Goal: Task Accomplishment & Management: Use online tool/utility

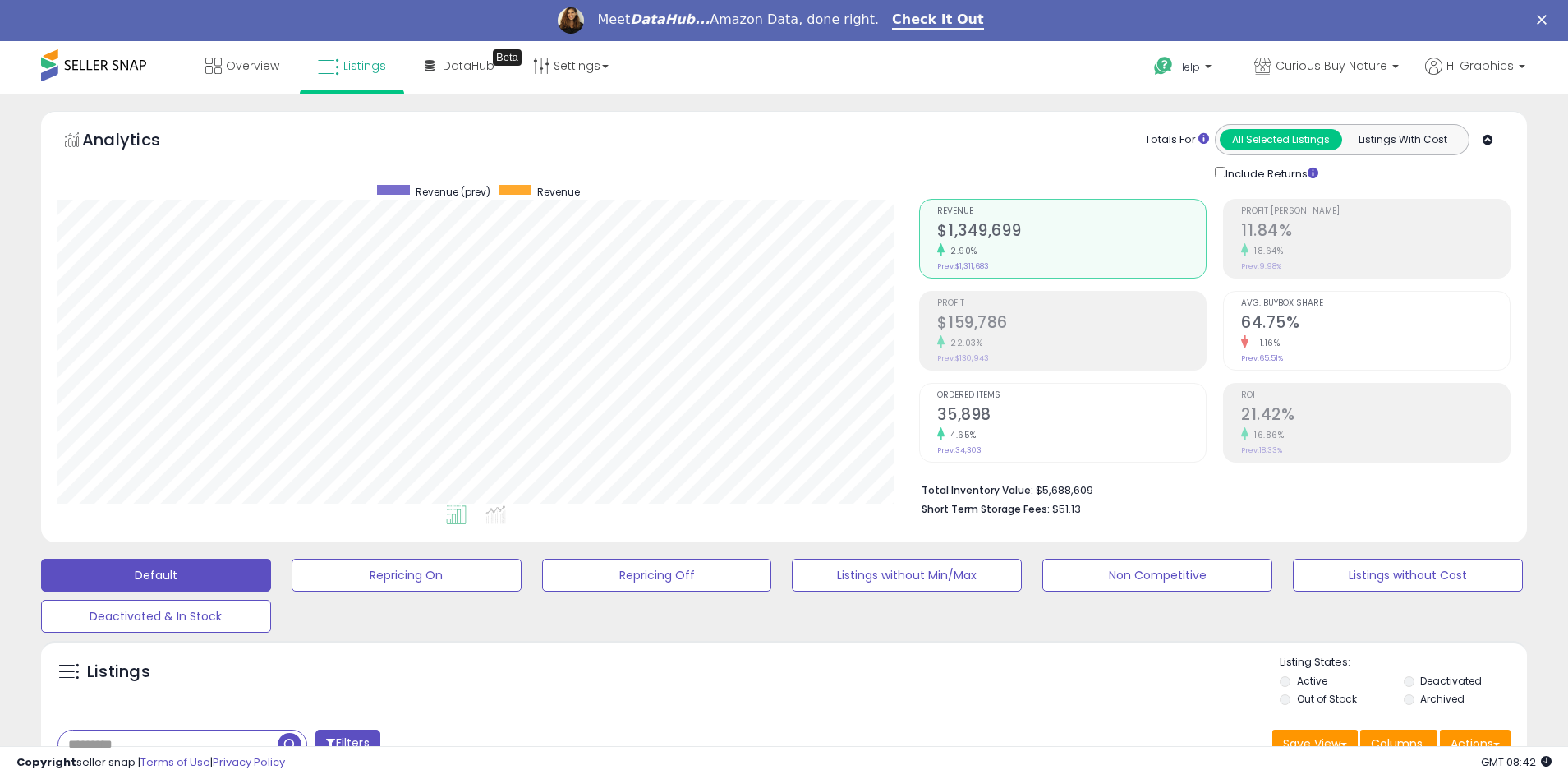
scroll to position [337, 862]
click at [1334, 65] on span "Curious Buy Nature" at bounding box center [1331, 66] width 111 height 17
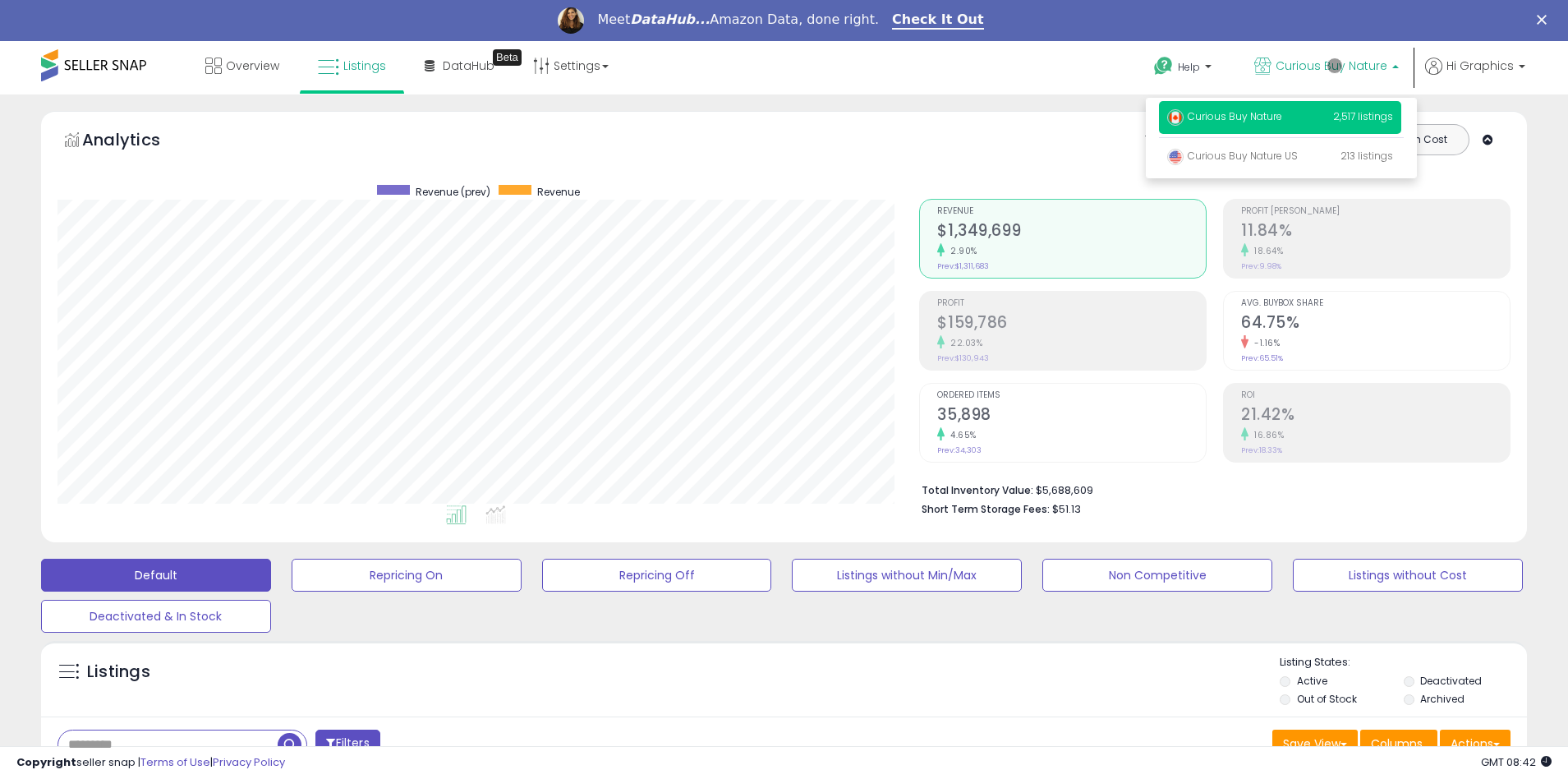
click at [1283, 119] on p "Curious Buy Nature 2,517 listings" at bounding box center [1279, 117] width 242 height 33
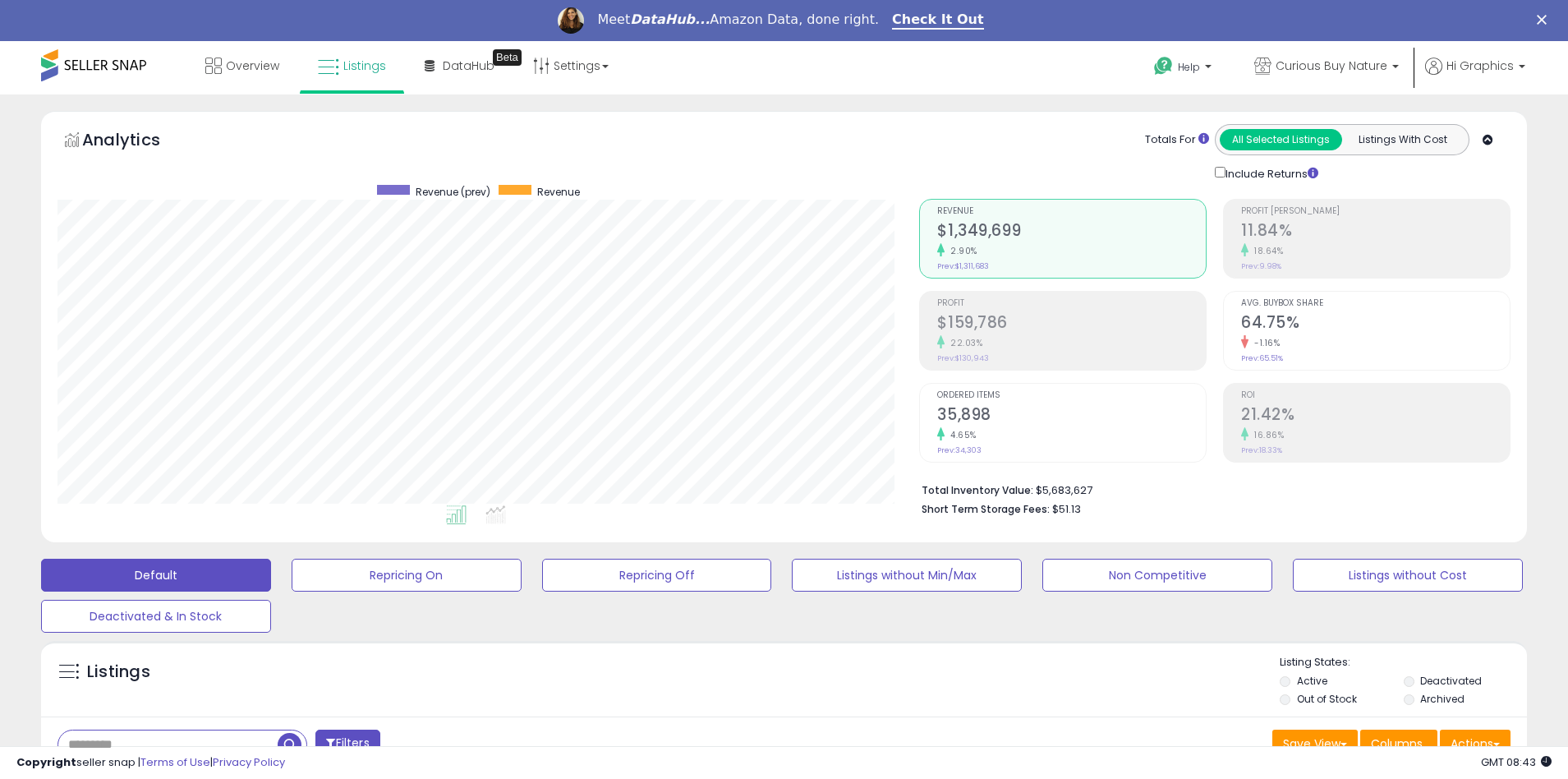
scroll to position [353, 0]
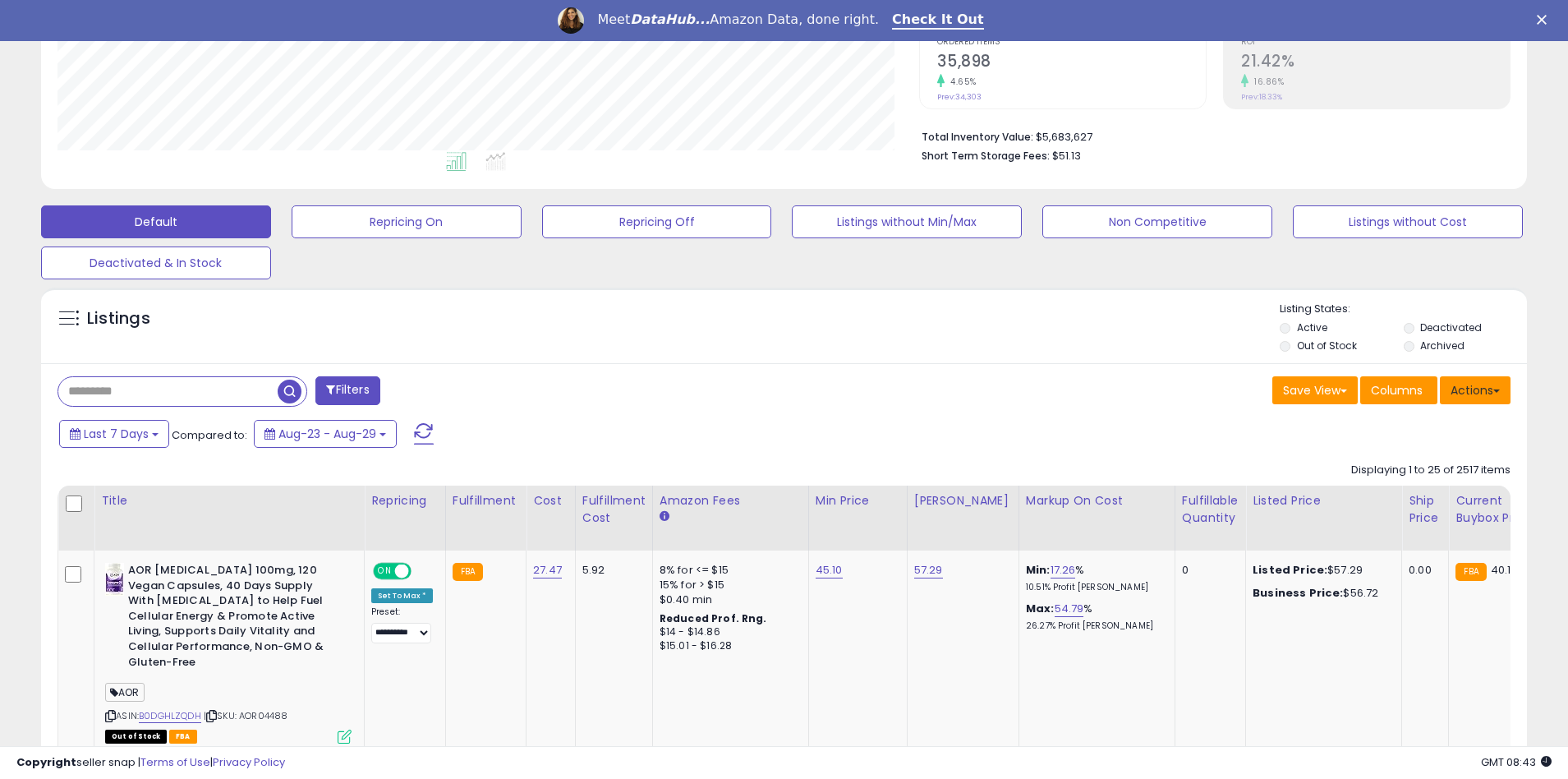
click at [1475, 390] on button "Actions" at bounding box center [1475, 390] width 70 height 28
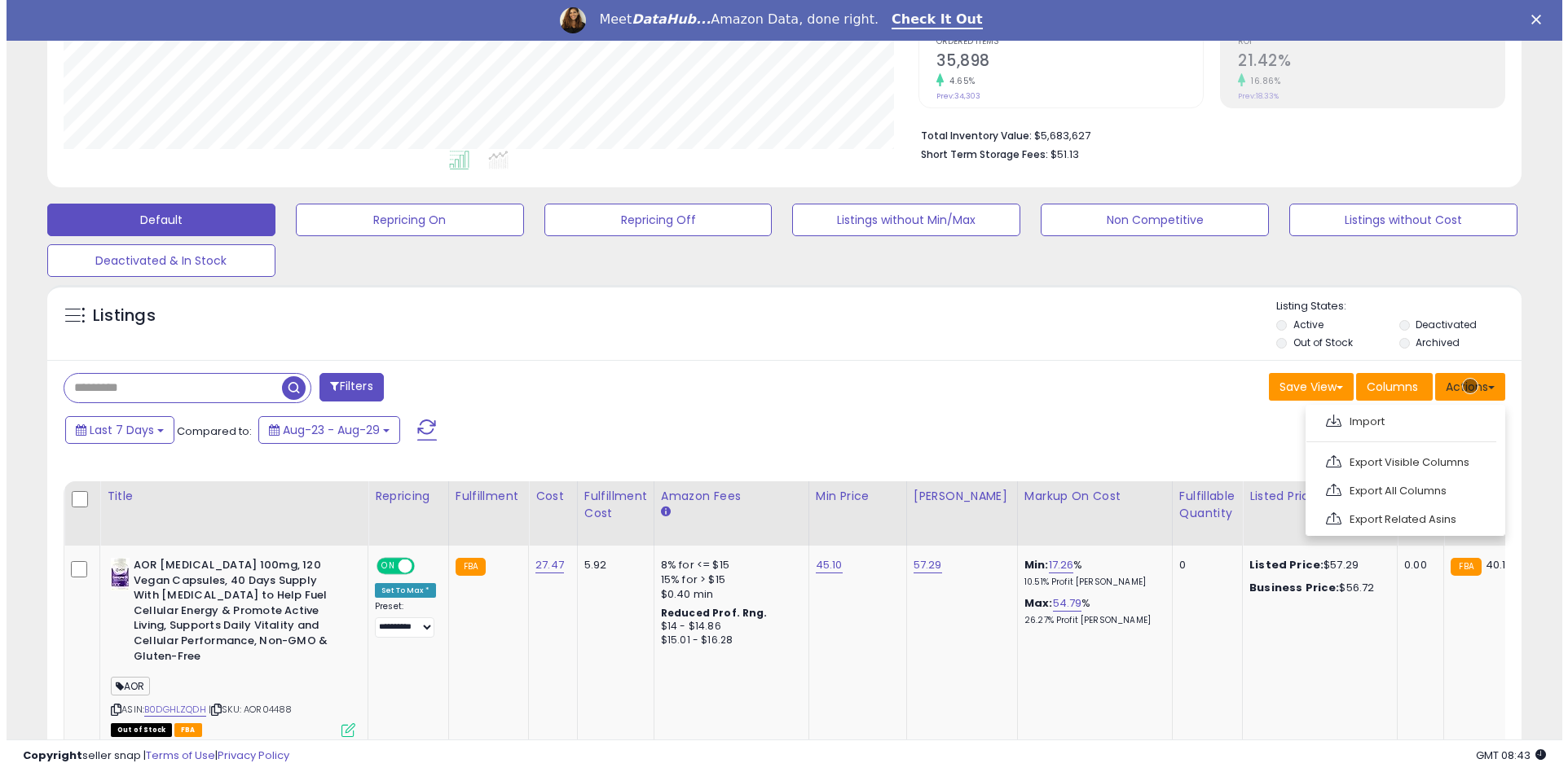
scroll to position [385, 0]
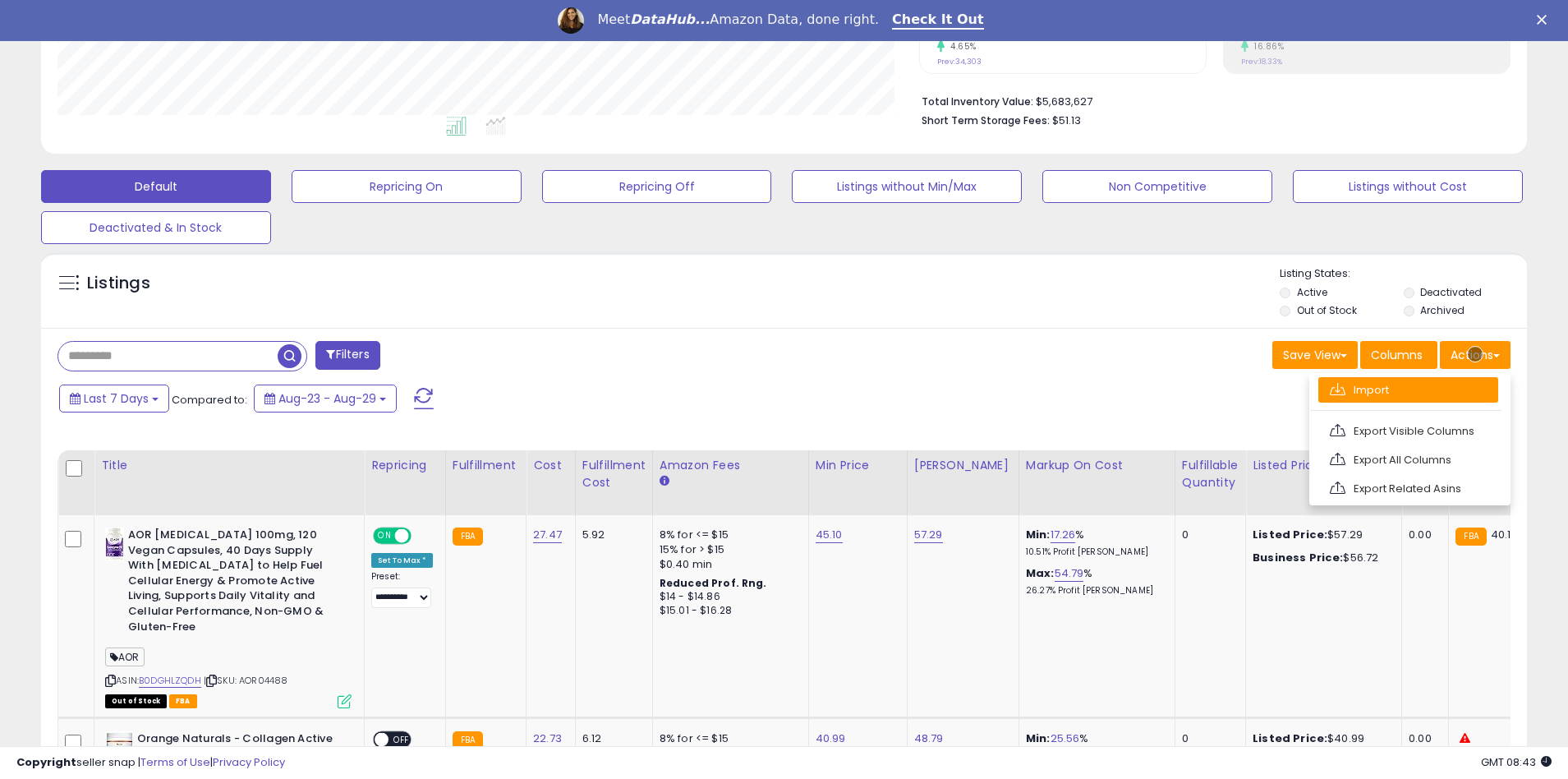
click at [1408, 390] on link "Import" at bounding box center [1408, 390] width 180 height 25
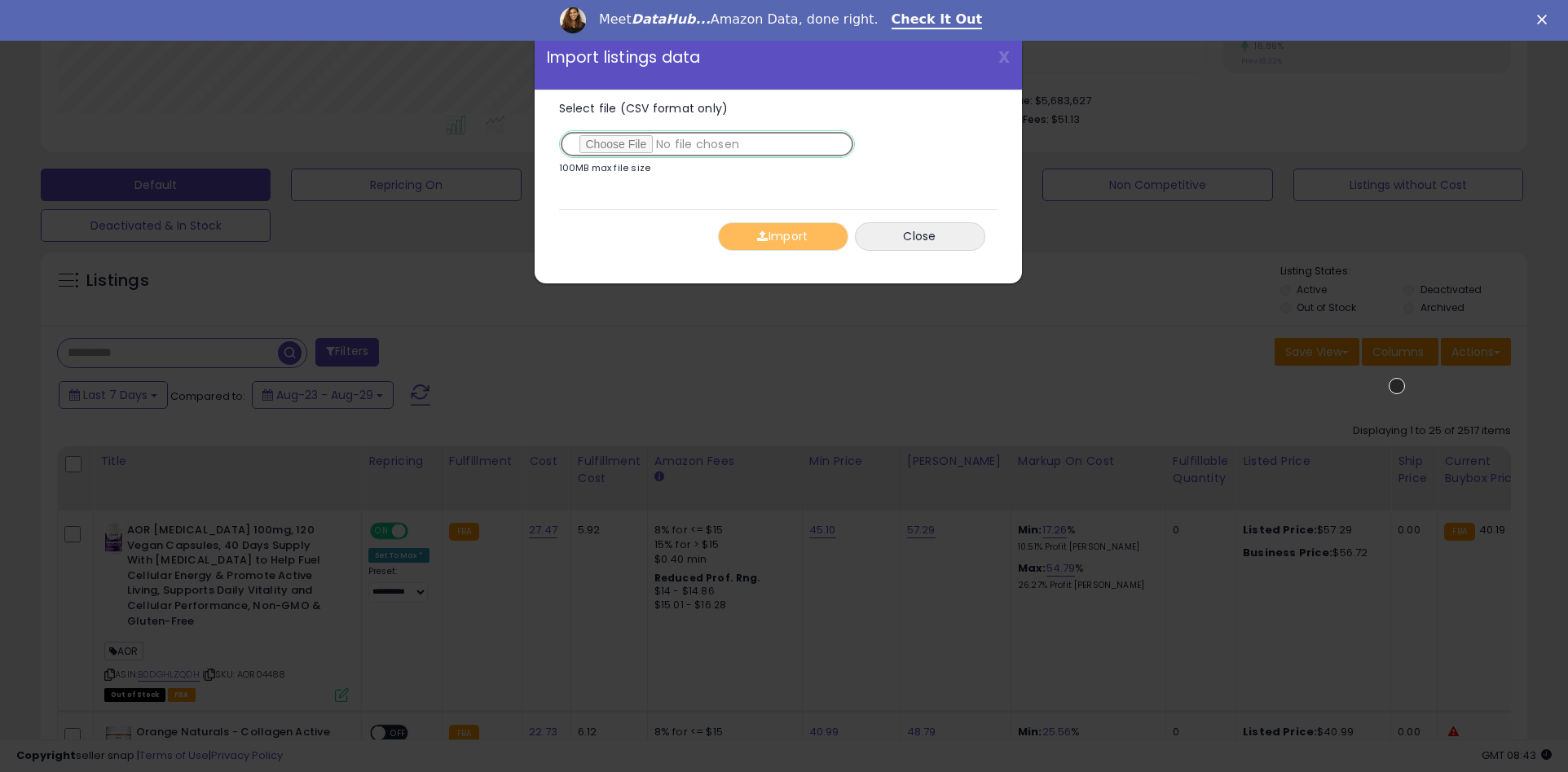
click at [703, 144] on input "Select file (CSV format only)" at bounding box center [707, 144] width 296 height 27
type input "**********"
click at [782, 237] on button "Import" at bounding box center [782, 237] width 130 height 28
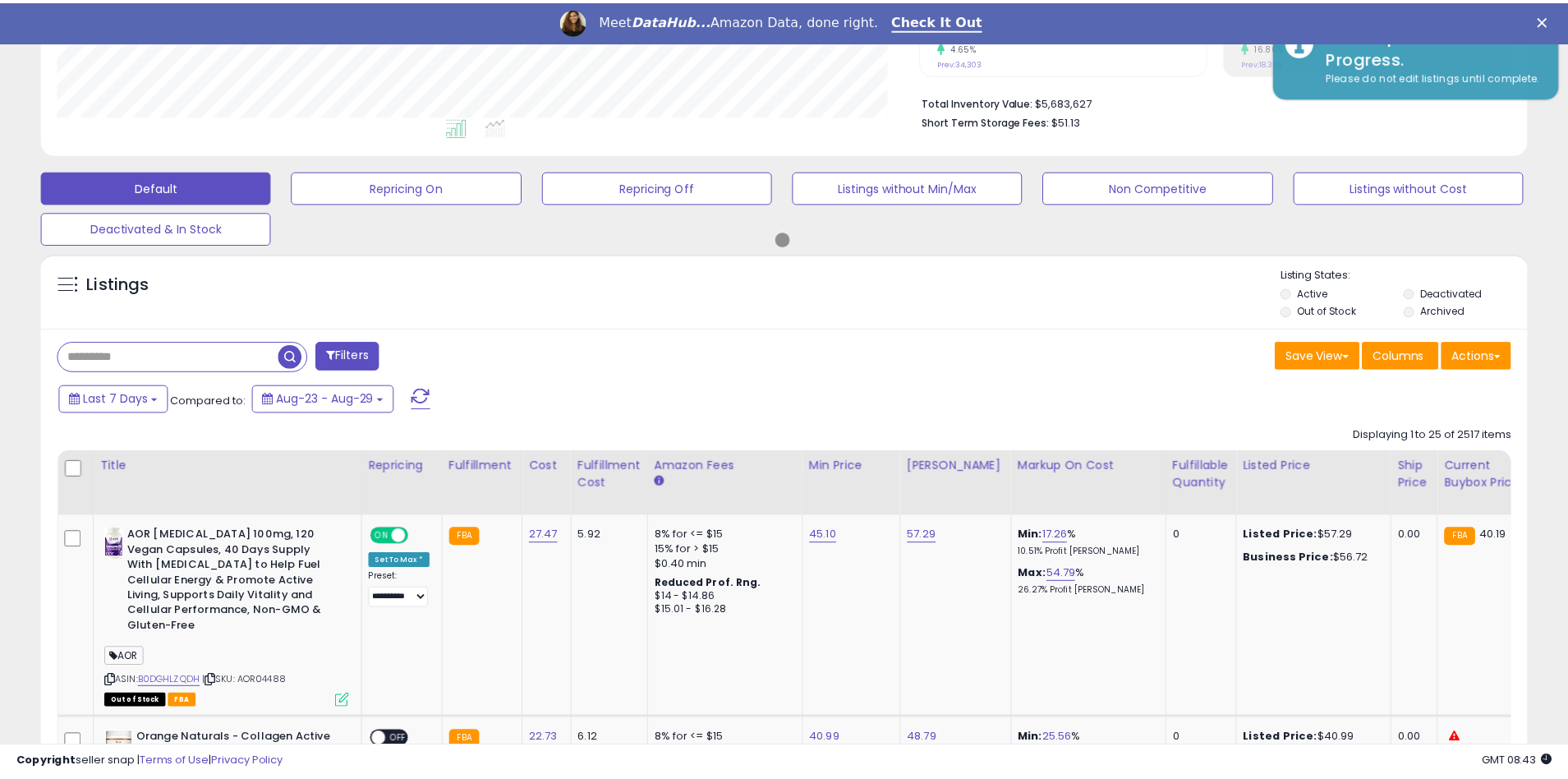
scroll to position [821477, 820487]
